Goal: Transaction & Acquisition: Download file/media

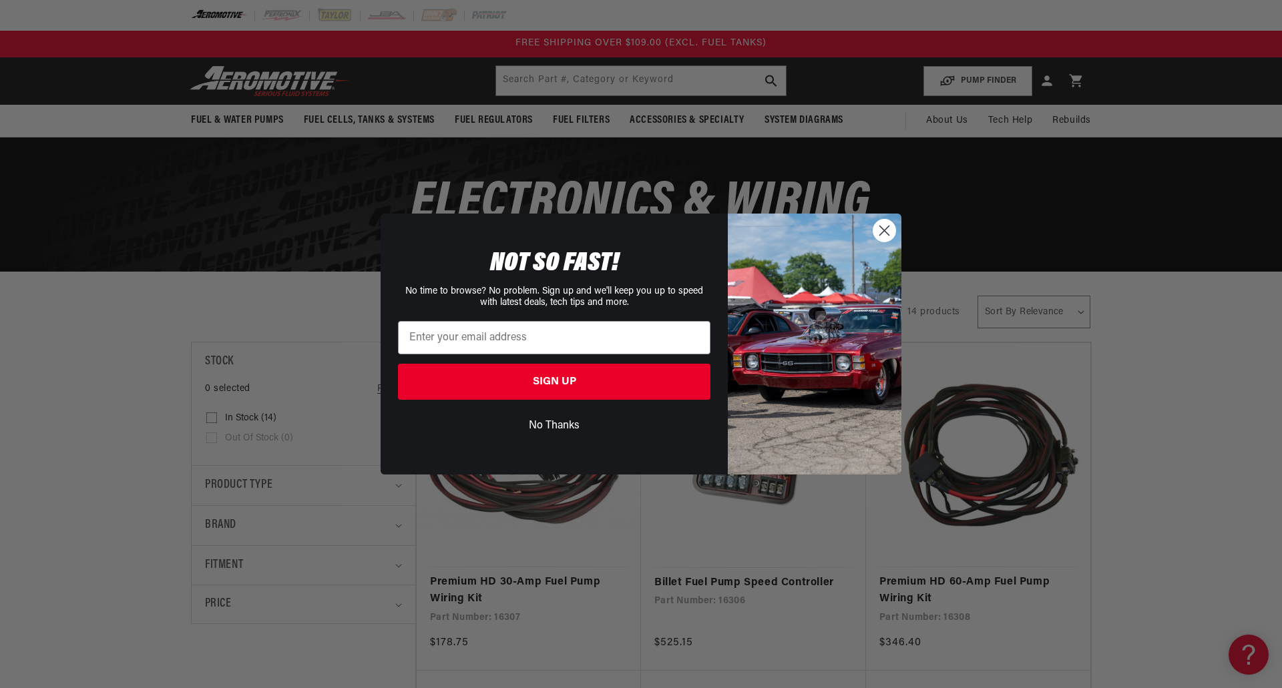
click at [883, 228] on circle "Close dialog" at bounding box center [884, 231] width 22 height 22
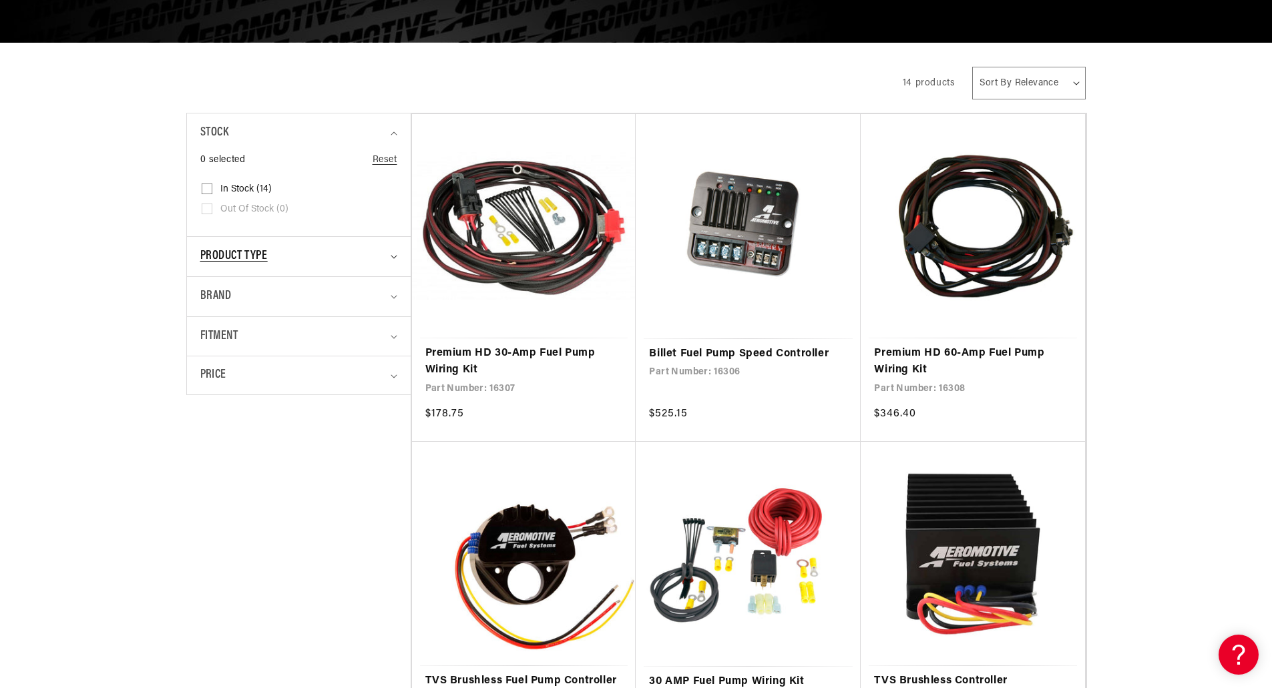
scroll to position [267, 0]
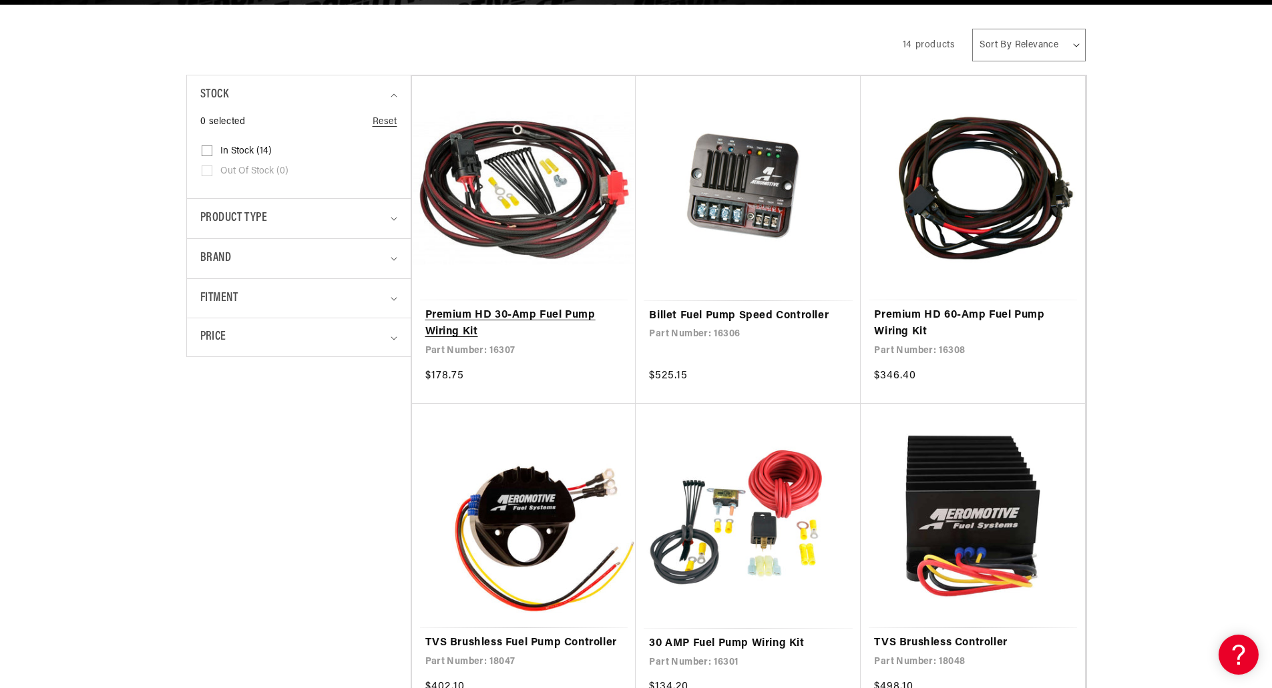
click at [518, 315] on link "Premium HD 30-Amp Fuel Pump Wiring Kit" at bounding box center [524, 324] width 198 height 34
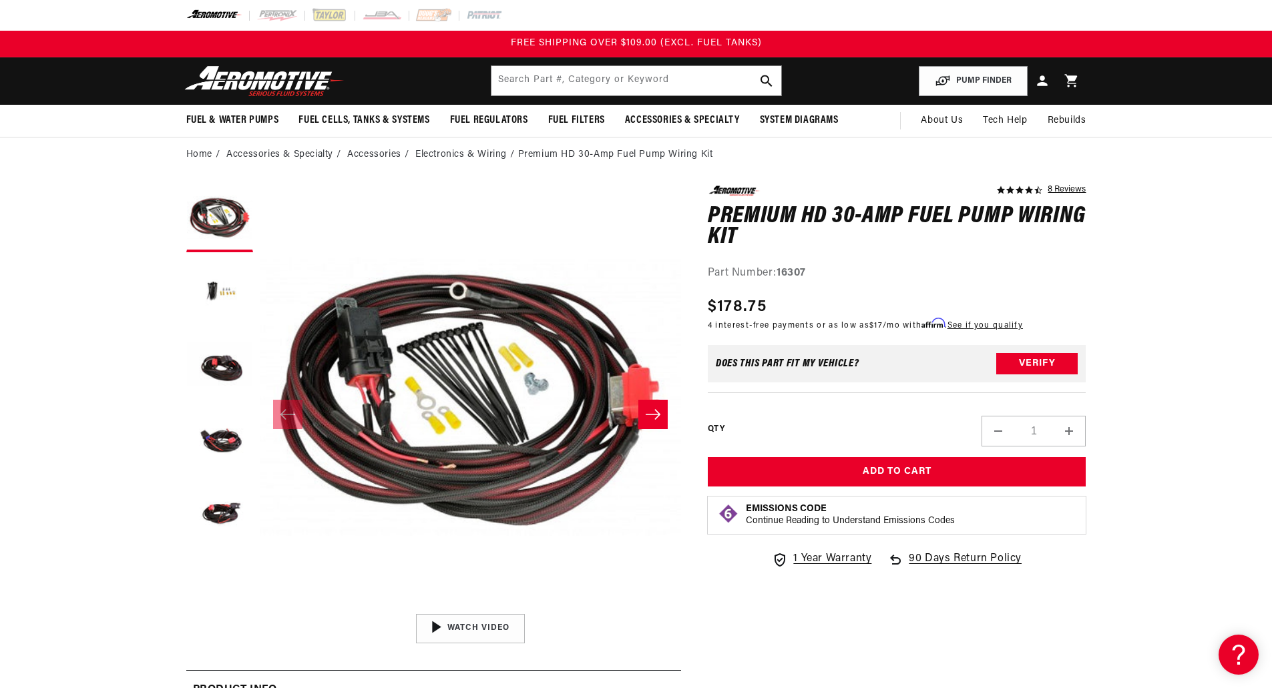
drag, startPoint x: 1223, startPoint y: 546, endPoint x: 1203, endPoint y: 538, distance: 21.3
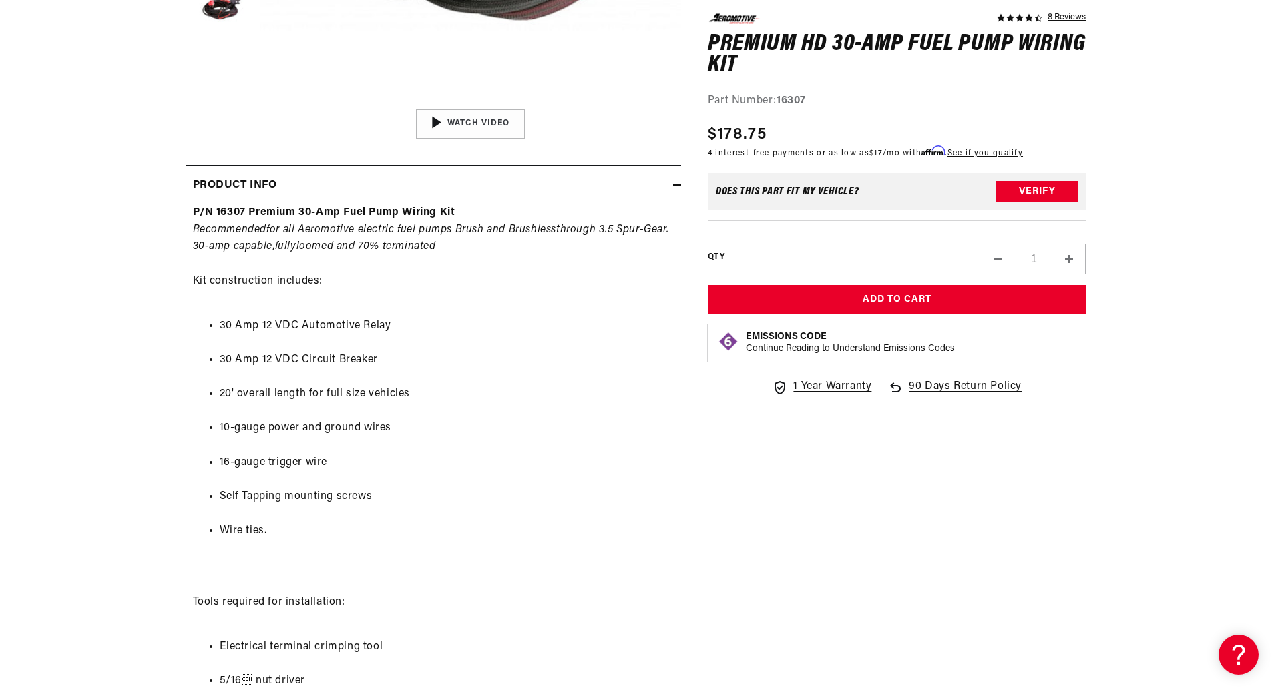
scroll to position [534, 0]
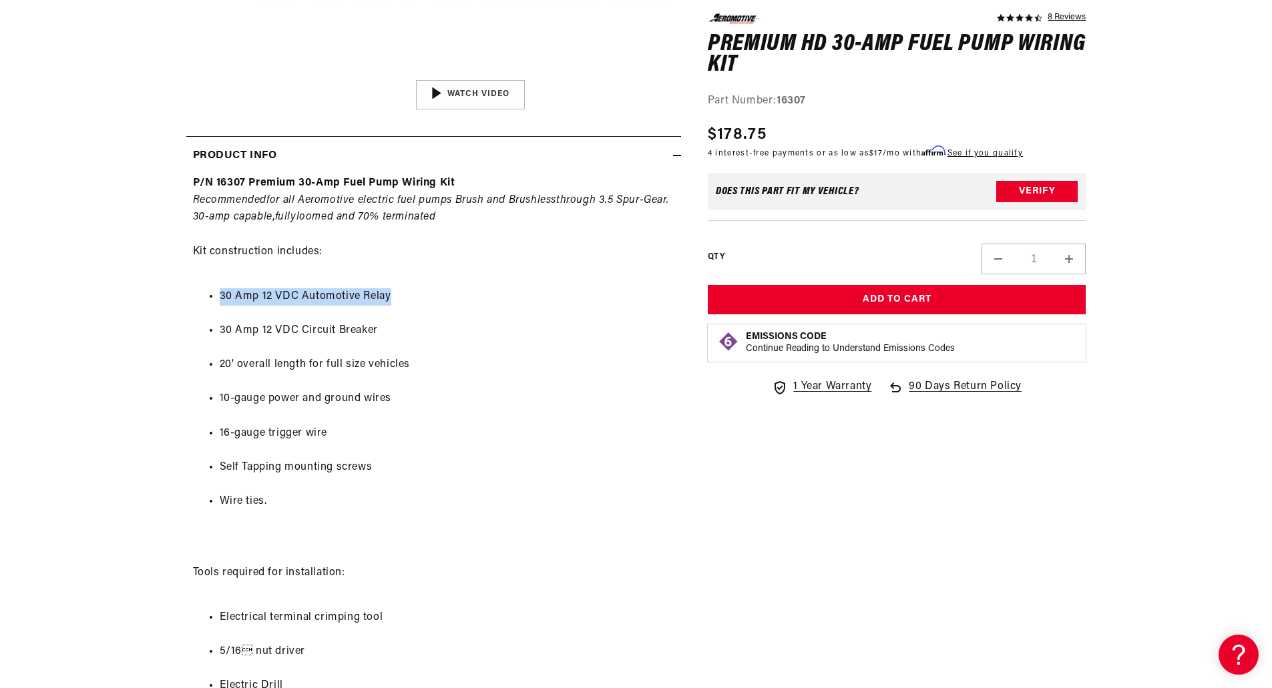
drag, startPoint x: 296, startPoint y: 292, endPoint x: 420, endPoint y: 293, distance: 123.5
click at [420, 293] on li "30 Amp 12 VDC Automotive Relay" at bounding box center [447, 296] width 455 height 17
drag, startPoint x: 237, startPoint y: 328, endPoint x: 436, endPoint y: 331, distance: 199.0
click at [436, 331] on li "30 Amp 12 VDC Circuit Breaker" at bounding box center [447, 331] width 455 height 17
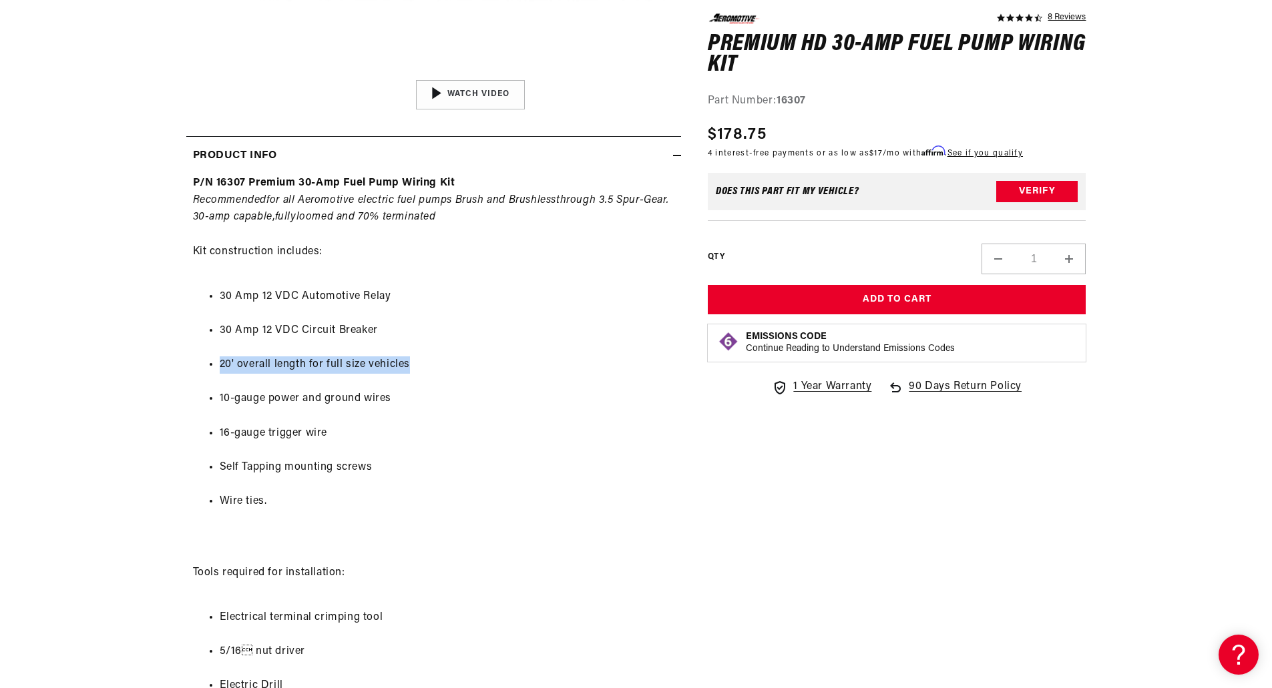
drag, startPoint x: 283, startPoint y: 365, endPoint x: 447, endPoint y: 365, distance: 163.6
click at [447, 365] on li "20' overall length for full size vehicles" at bounding box center [447, 365] width 455 height 17
drag, startPoint x: 209, startPoint y: 395, endPoint x: 439, endPoint y: 398, distance: 230.4
click at [439, 398] on li "10-gauge power and ground wires" at bounding box center [447, 399] width 455 height 17
drag, startPoint x: 245, startPoint y: 433, endPoint x: 337, endPoint y: 437, distance: 92.2
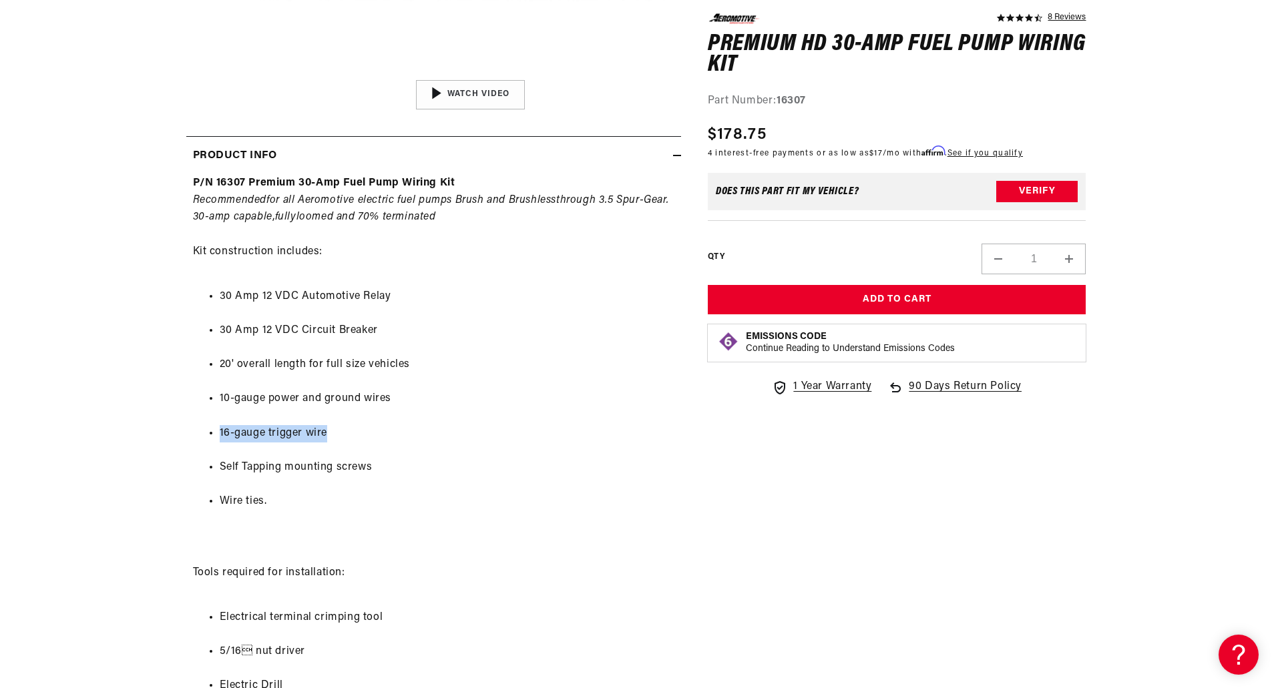
click at [337, 435] on li "16-gauge trigger wire" at bounding box center [447, 433] width 455 height 17
drag, startPoint x: 214, startPoint y: 467, endPoint x: 415, endPoint y: 469, distance: 201.0
click at [415, 469] on ul "30 Amp 12 VDC Automotive Relay 30 Amp 12 VDC Circuit Breaker 20' overall length…" at bounding box center [433, 399] width 481 height 256
drag, startPoint x: 220, startPoint y: 500, endPoint x: 274, endPoint y: 506, distance: 53.8
click at [274, 506] on li "Wire ties." at bounding box center [447, 501] width 455 height 17
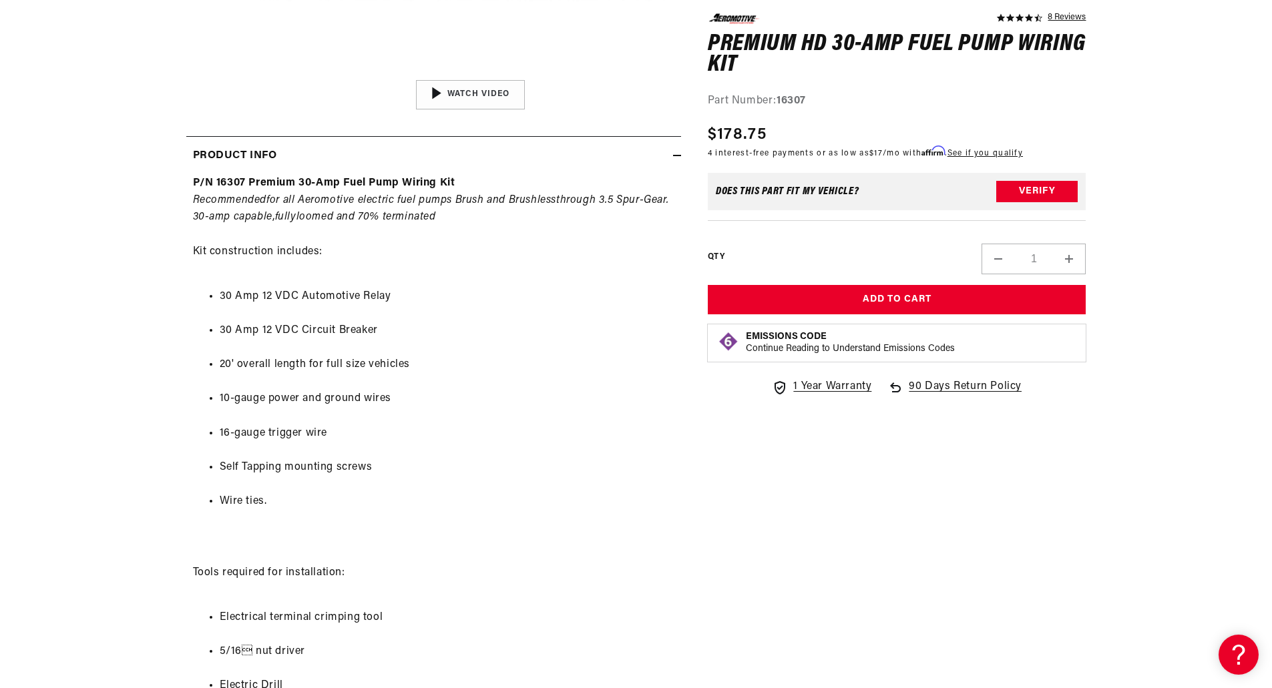
click at [328, 433] on li "16-gauge trigger wire" at bounding box center [447, 433] width 455 height 17
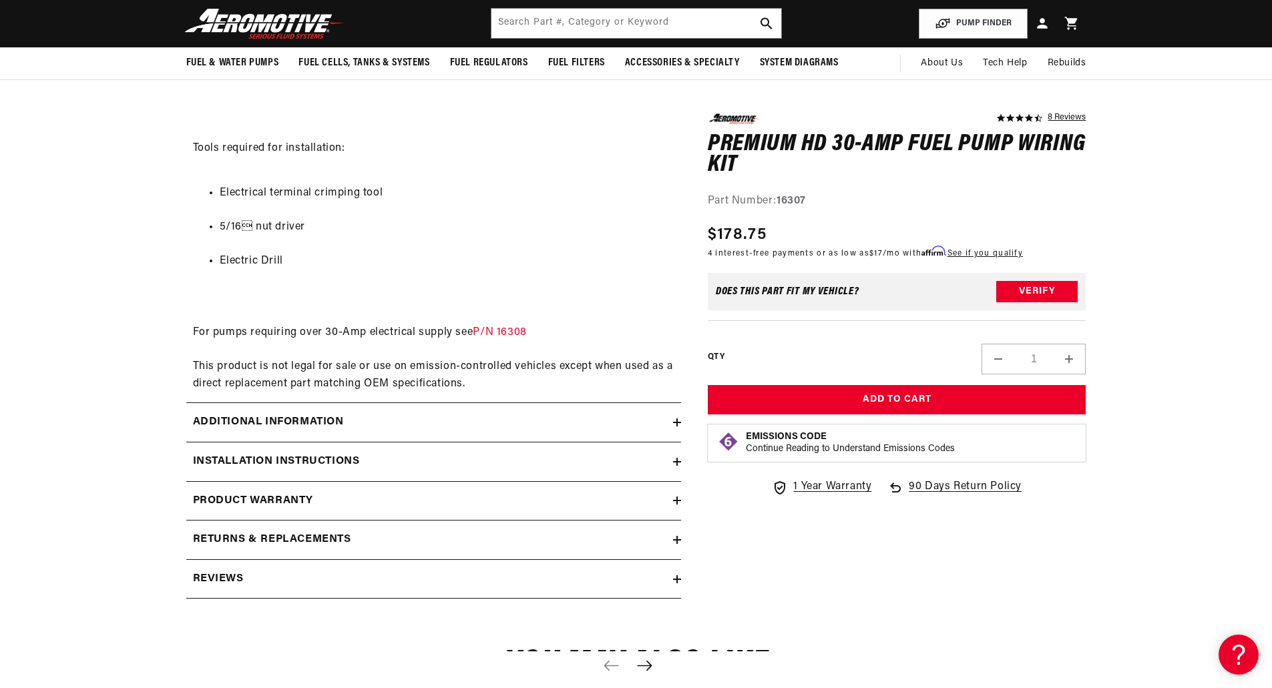
scroll to position [935, 0]
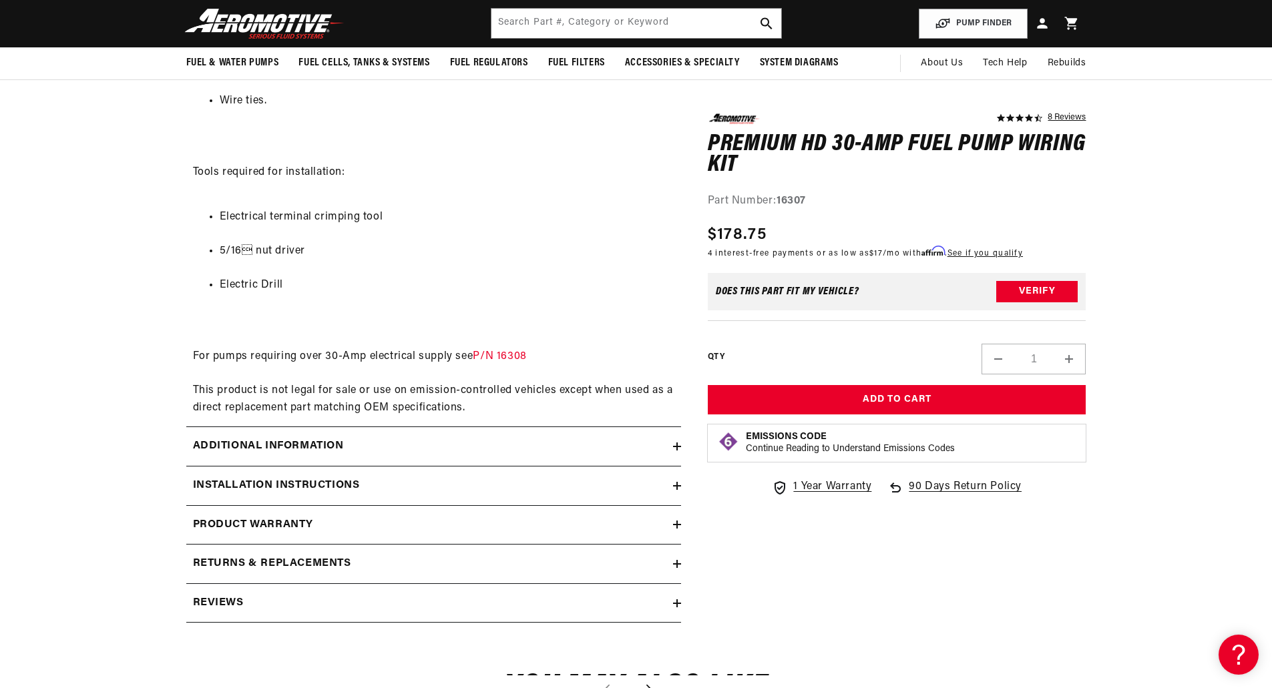
click at [287, 483] on h2 "Installation Instructions" at bounding box center [276, 485] width 167 height 17
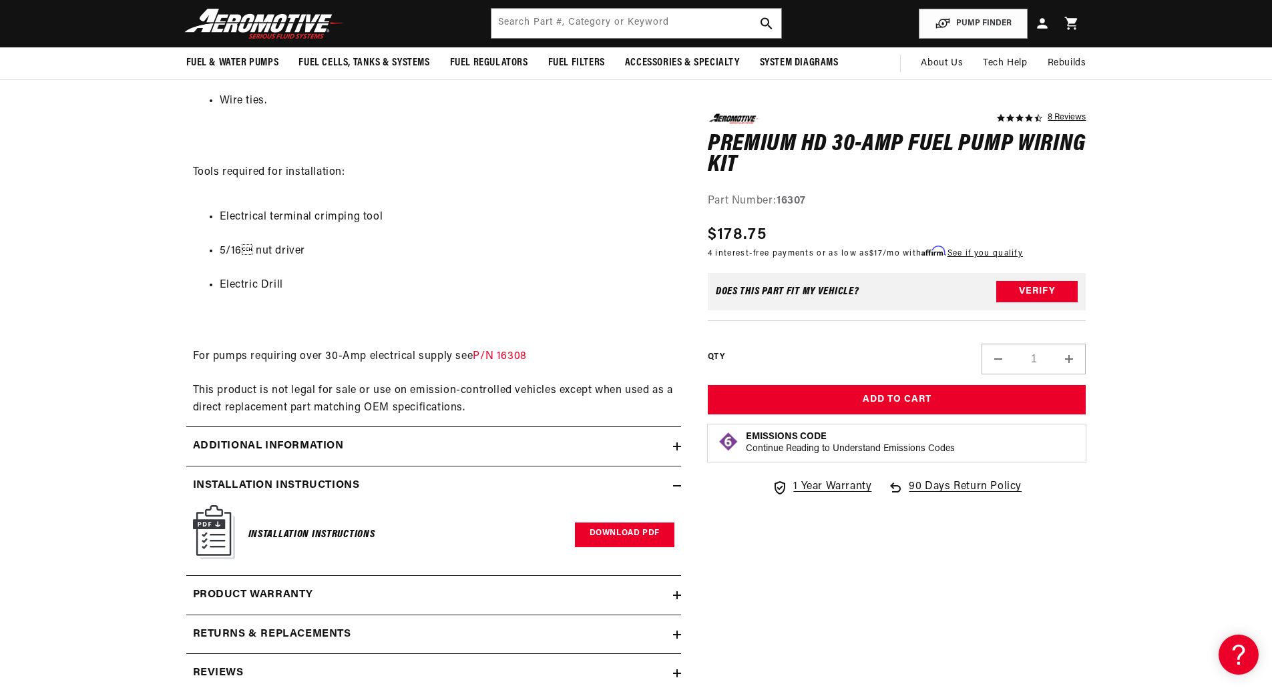
click at [638, 536] on link "Download PDF" at bounding box center [624, 535] width 99 height 25
